Goal: Task Accomplishment & Management: Use online tool/utility

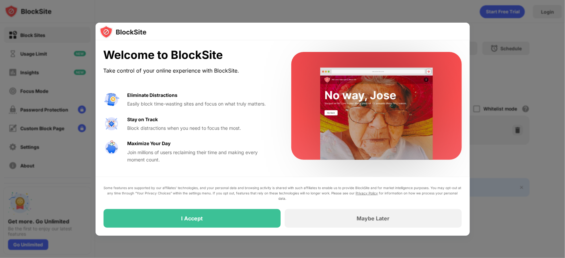
click at [218, 219] on div "I Accept" at bounding box center [191, 218] width 177 height 19
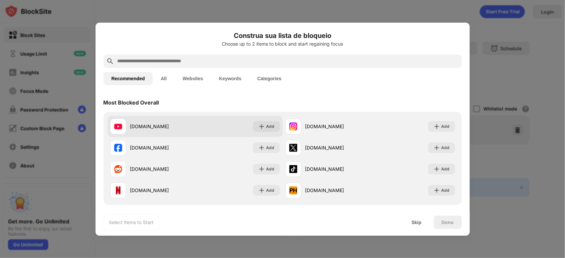
click at [185, 131] on div "[DOMAIN_NAME]" at bounding box center [152, 126] width 85 height 16
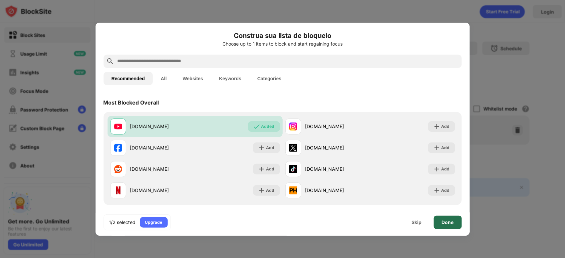
click at [453, 225] on div "Done" at bounding box center [448, 222] width 12 height 5
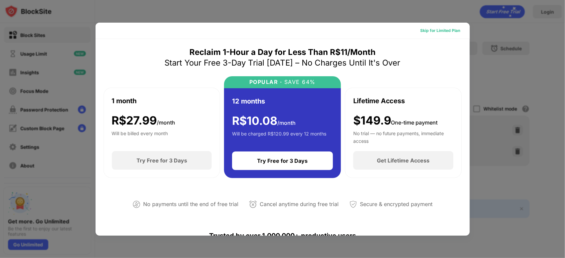
click at [429, 33] on div "Skip for Limited Plan" at bounding box center [440, 30] width 40 height 7
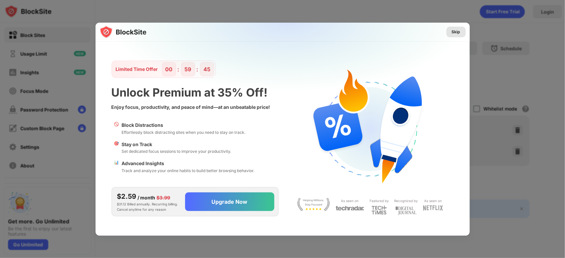
click at [457, 30] on div "Skip" at bounding box center [456, 32] width 9 height 7
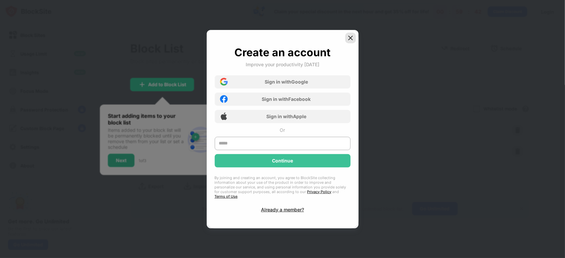
click at [353, 39] on img at bounding box center [350, 38] width 7 height 7
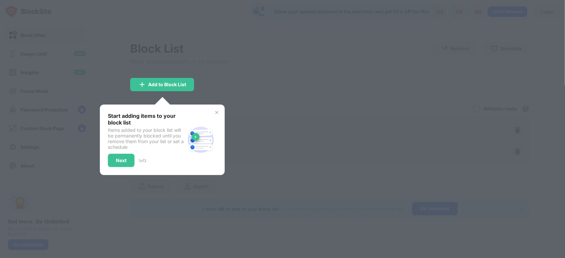
click at [219, 114] on img at bounding box center [216, 112] width 5 height 5
